Goal: Check status: Check status

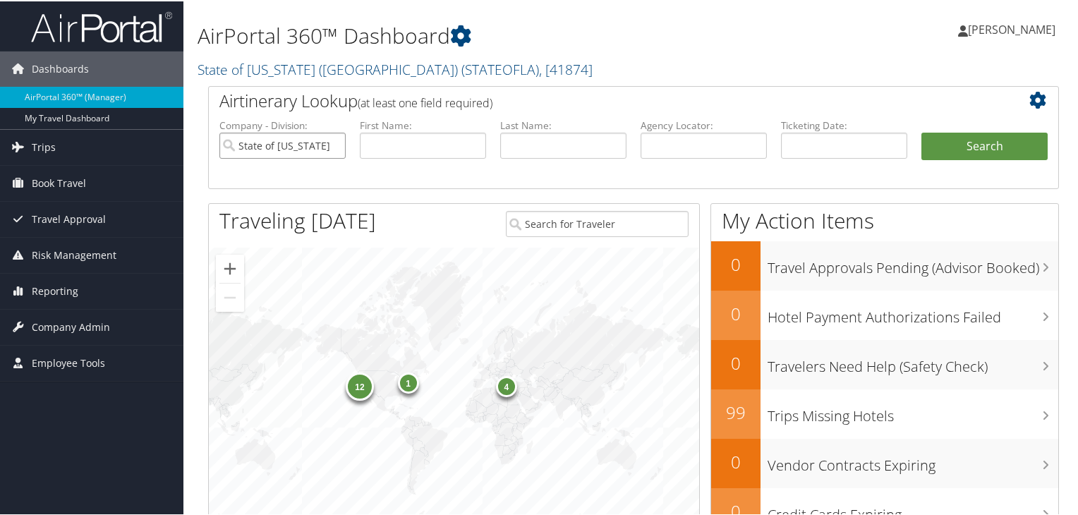
click at [334, 145] on input "State of [US_STATE] ([GEOGRAPHIC_DATA])" at bounding box center [282, 144] width 126 height 26
click at [552, 143] on input "text" at bounding box center [563, 144] width 126 height 26
type input "[PERSON_NAME]"
click at [922, 131] on button "Search" at bounding box center [985, 145] width 126 height 28
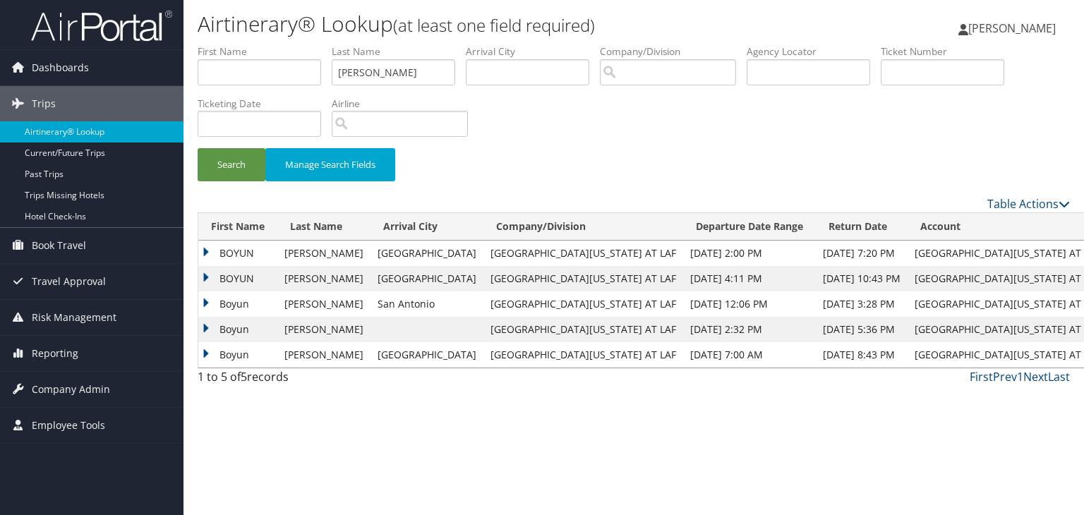
click at [234, 255] on td "BOYUN" at bounding box center [237, 253] width 79 height 25
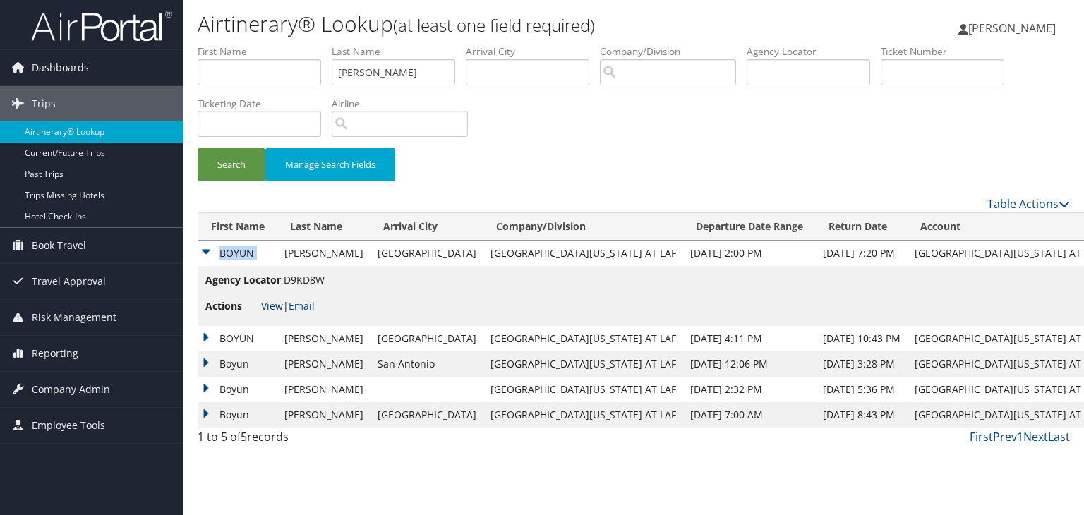
click at [275, 305] on link "View" at bounding box center [272, 305] width 22 height 13
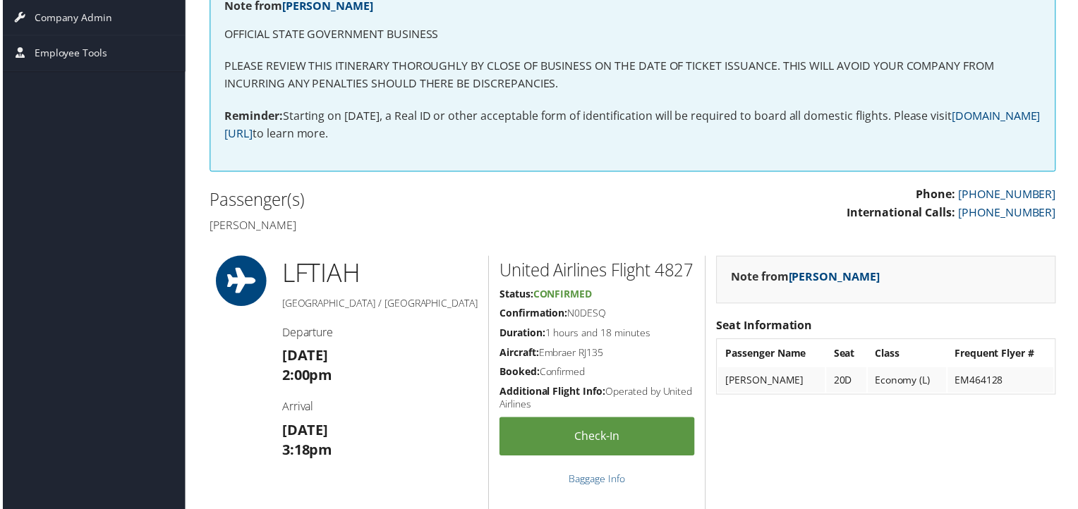
scroll to position [269, 0]
